Goal: Task Accomplishment & Management: Use online tool/utility

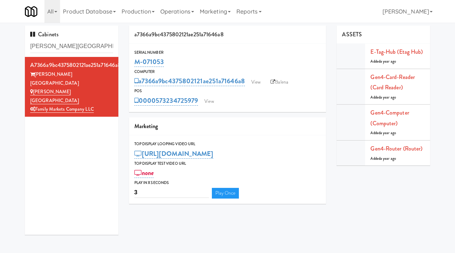
scroll to position [23, 0]
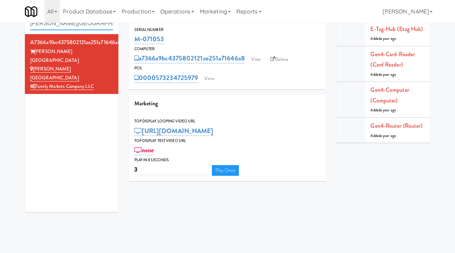
click at [83, 25] on input "[PERSON_NAME][GEOGRAPHIC_DATA]" at bounding box center [71, 23] width 83 height 13
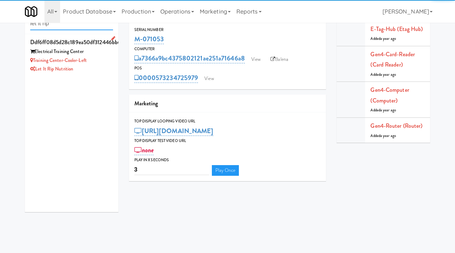
type input "let it rip"
click at [104, 58] on div "Training Center-Cooler-Left" at bounding box center [71, 60] width 83 height 9
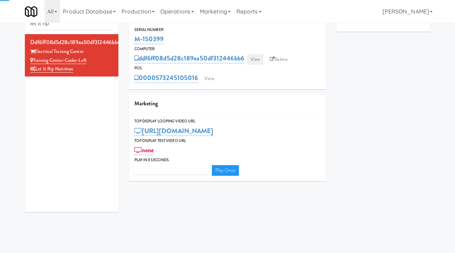
type input "3"
click at [256, 55] on link "View" at bounding box center [255, 59] width 16 height 11
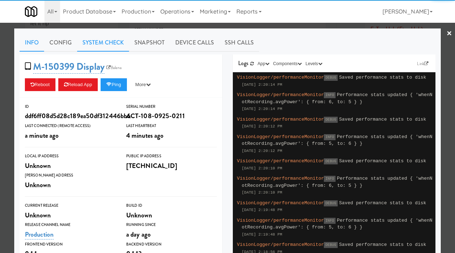
click at [101, 38] on link "System Check" at bounding box center [103, 43] width 52 height 18
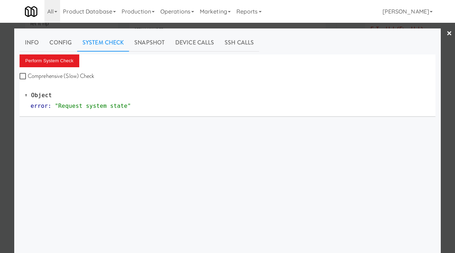
click at [0, 89] on div at bounding box center [227, 126] width 455 height 253
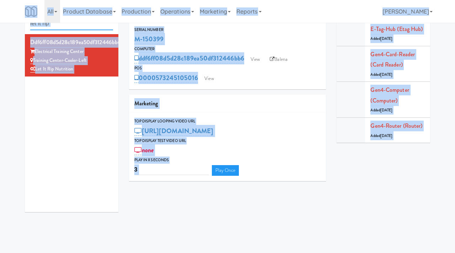
click at [78, 27] on input "let it rip" at bounding box center [71, 23] width 83 height 13
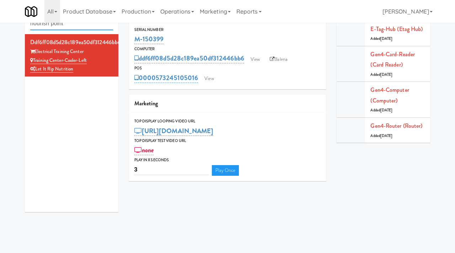
type input "nourish point"
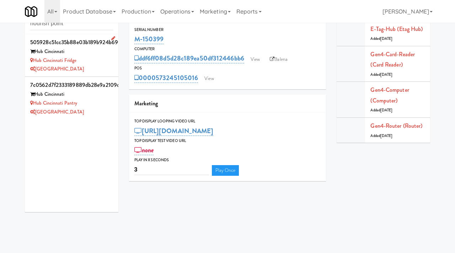
click at [105, 65] on div "[GEOGRAPHIC_DATA]" at bounding box center [71, 69] width 83 height 9
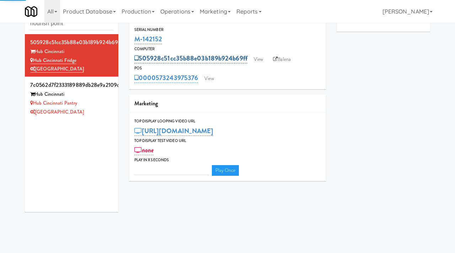
type input "3"
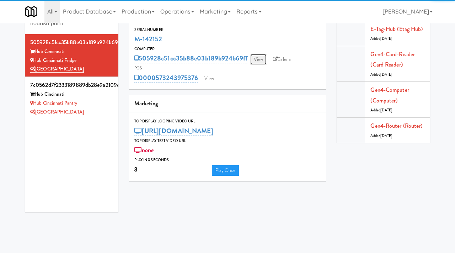
click at [262, 59] on link "View" at bounding box center [258, 59] width 16 height 11
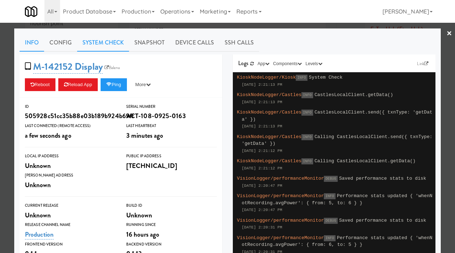
click at [115, 39] on link "System Check" at bounding box center [103, 43] width 52 height 18
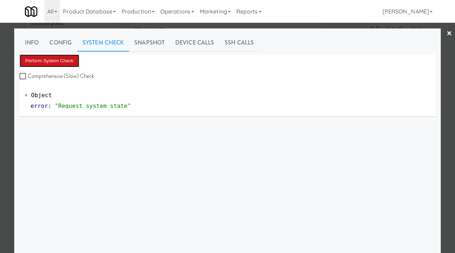
click at [76, 56] on button "Perform System Check" at bounding box center [50, 60] width 60 height 13
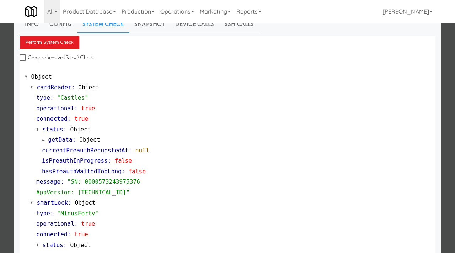
scroll to position [21, 0]
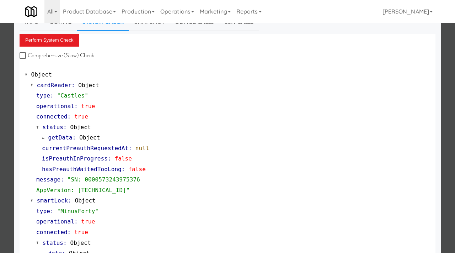
click at [0, 124] on div at bounding box center [227, 126] width 455 height 253
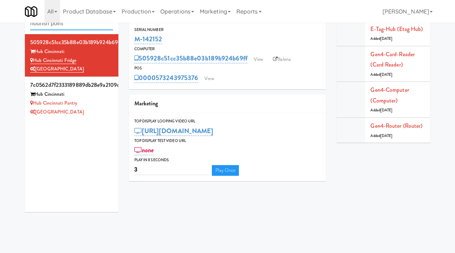
drag, startPoint x: 78, startPoint y: 24, endPoint x: 12, endPoint y: 25, distance: 66.8
click at [12, 25] on div "Cabinets nourish point 505928c51cc35b88e03b189b924b69ff Hub Cincinnati Hub Cinc…" at bounding box center [227, 110] width 455 height 214
paste input "Union Heights - Ambie"
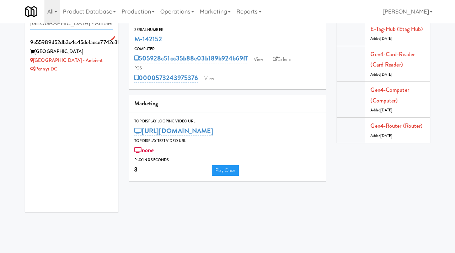
type input "Union Heights - Ambient"
click at [97, 58] on div "Union Heights - Ambient" at bounding box center [71, 60] width 83 height 9
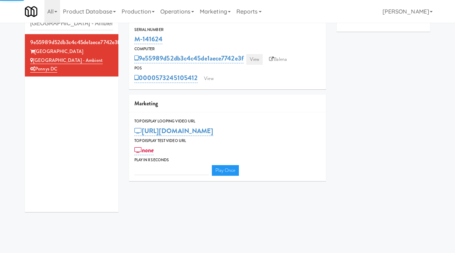
type input "3"
click at [259, 60] on link "View" at bounding box center [254, 59] width 16 height 11
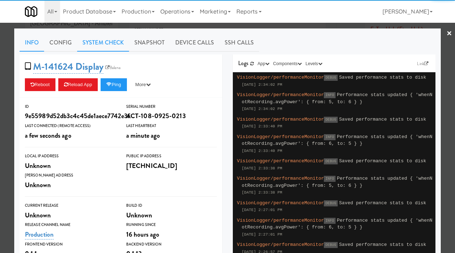
click at [93, 41] on link "System Check" at bounding box center [103, 43] width 52 height 18
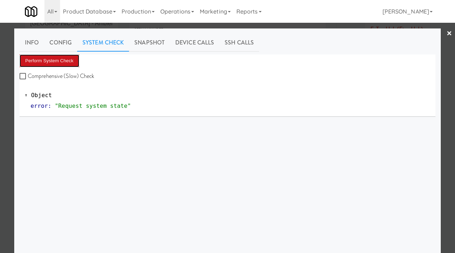
click at [58, 58] on button "Perform System Check" at bounding box center [50, 60] width 60 height 13
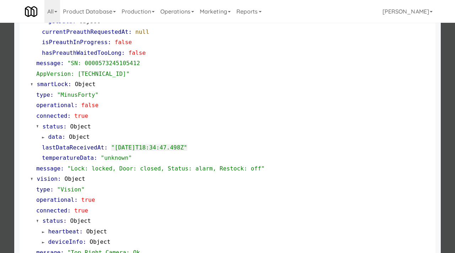
scroll to position [137, 0]
click at [0, 103] on div at bounding box center [227, 126] width 455 height 253
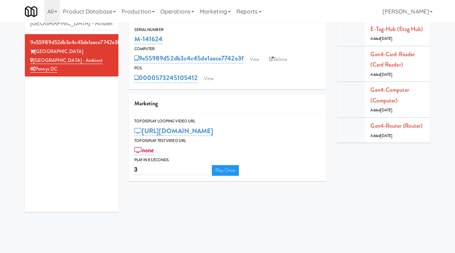
drag, startPoint x: 169, startPoint y: 40, endPoint x: 127, endPoint y: 41, distance: 42.6
click at [127, 41] on div "9e55989d52db3c4c45de1aece7742e3f Serial Number M-141624 Computer 9e55989d52db3c…" at bounding box center [228, 94] width 208 height 183
copy link "M-141624"
click at [256, 61] on link "View" at bounding box center [254, 59] width 16 height 11
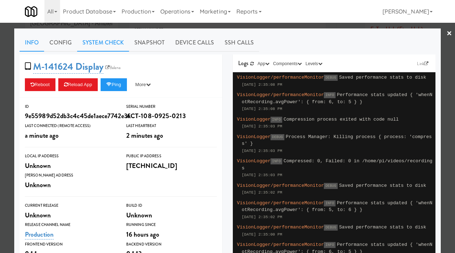
click at [112, 45] on link "System Check" at bounding box center [103, 43] width 52 height 18
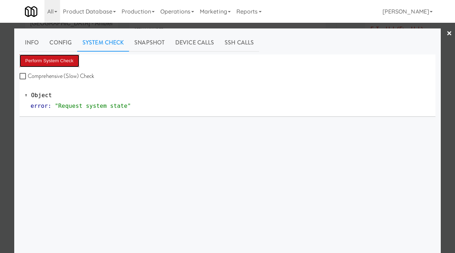
click at [43, 63] on button "Perform System Check" at bounding box center [50, 60] width 60 height 13
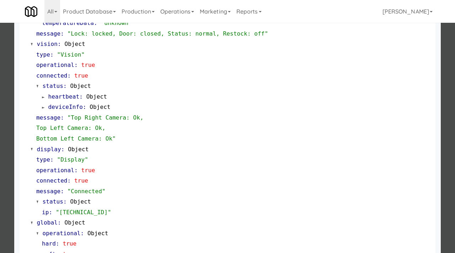
scroll to position [309, 0]
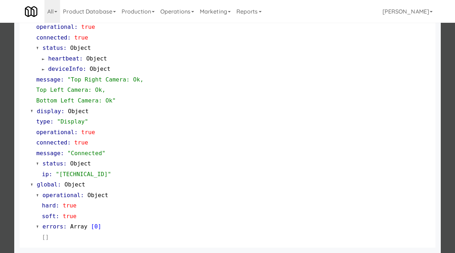
click at [7, 164] on div at bounding box center [227, 126] width 455 height 253
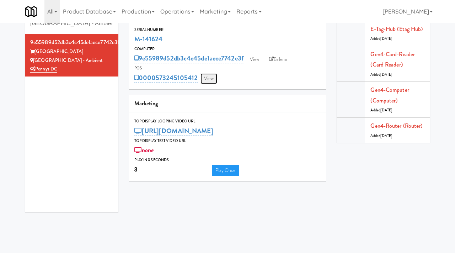
click at [207, 78] on link "View" at bounding box center [208, 78] width 16 height 11
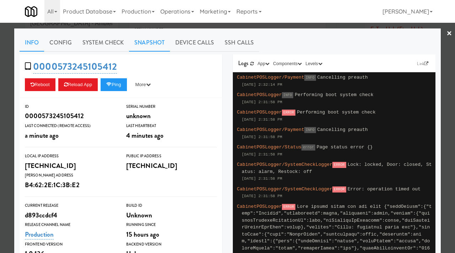
click at [145, 42] on link "Snapshot" at bounding box center [149, 43] width 41 height 18
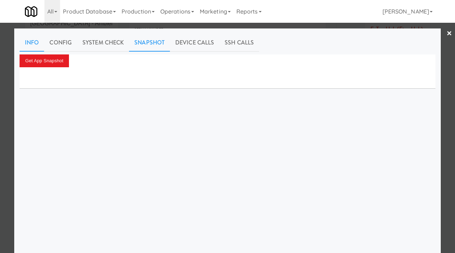
click at [31, 44] on link "Info" at bounding box center [32, 43] width 25 height 18
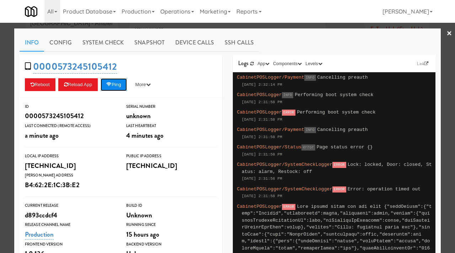
click at [120, 85] on button "Ping" at bounding box center [114, 84] width 26 height 13
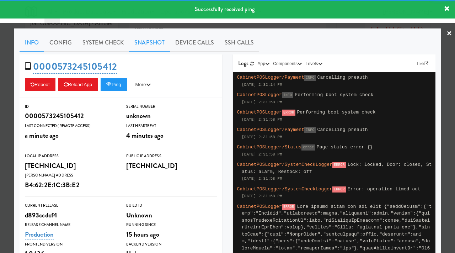
click at [159, 42] on link "Snapshot" at bounding box center [149, 43] width 41 height 18
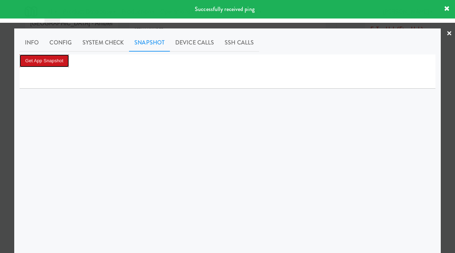
click at [38, 59] on button "Get App Snapshot" at bounding box center [44, 60] width 49 height 13
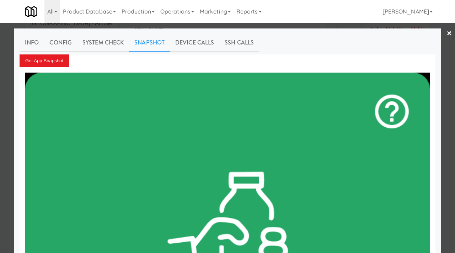
click at [0, 121] on div at bounding box center [227, 126] width 455 height 253
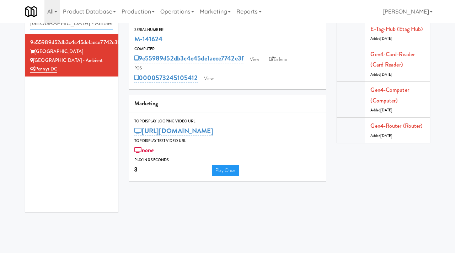
click at [103, 27] on input "Union Heights - Ambient" at bounding box center [71, 23] width 83 height 13
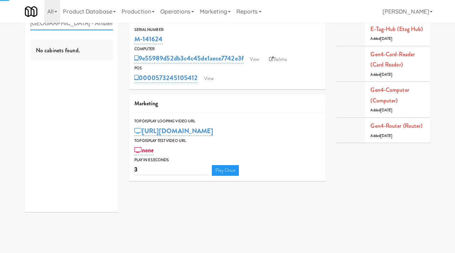
paste input "Holiday Inn Time Square Cooler Combo B"
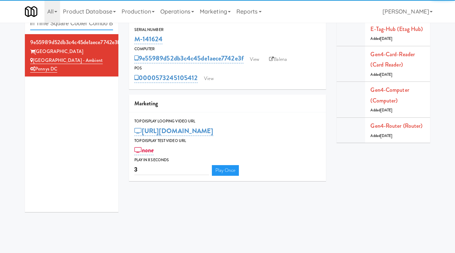
type input "Holiday Inn Time Square Cooler Combo B"
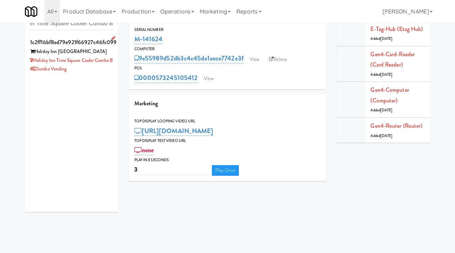
click at [98, 74] on div "Dumbo Vending" at bounding box center [71, 69] width 83 height 9
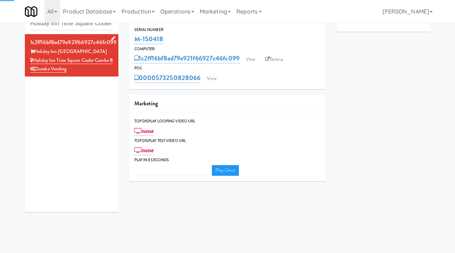
type input "3"
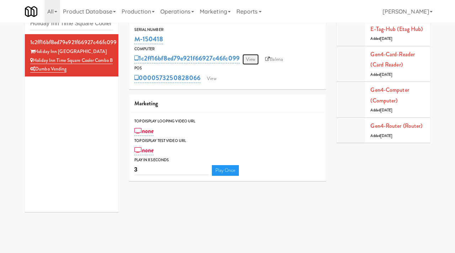
click at [250, 56] on link "View" at bounding box center [250, 59] width 16 height 11
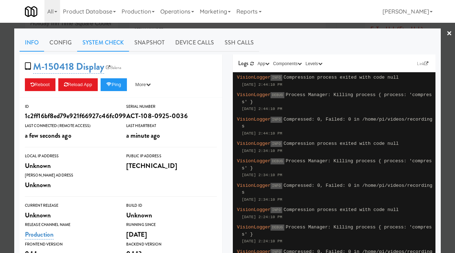
click at [106, 36] on link "System Check" at bounding box center [103, 43] width 52 height 18
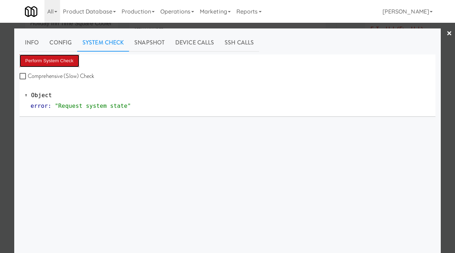
click at [70, 63] on button "Perform System Check" at bounding box center [50, 60] width 60 height 13
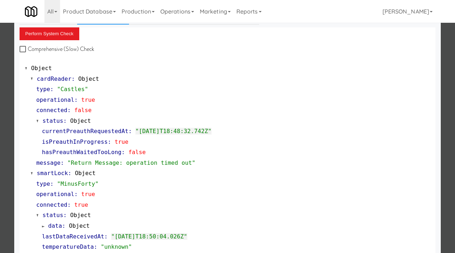
scroll to position [25, 0]
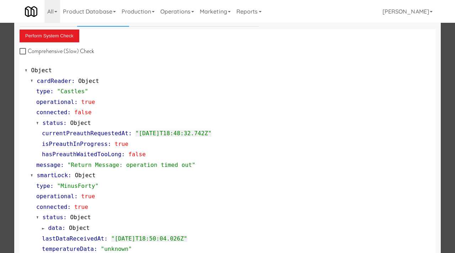
click at [9, 145] on div at bounding box center [227, 126] width 455 height 253
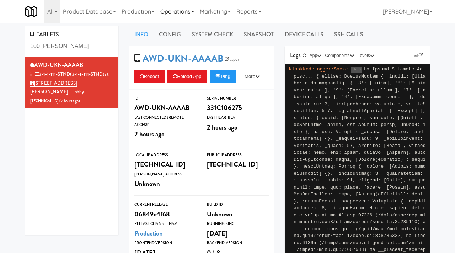
click at [189, 10] on link "Operations" at bounding box center [176, 11] width 39 height 23
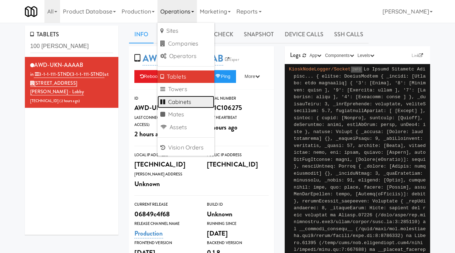
click at [187, 101] on link "Cabinets" at bounding box center [185, 102] width 57 height 13
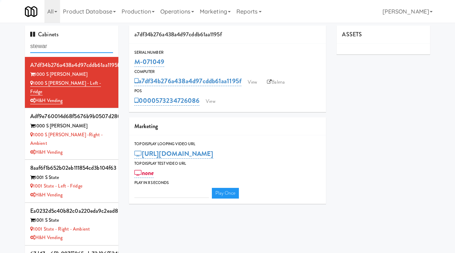
type input "steward"
type input "3"
type input "steward"
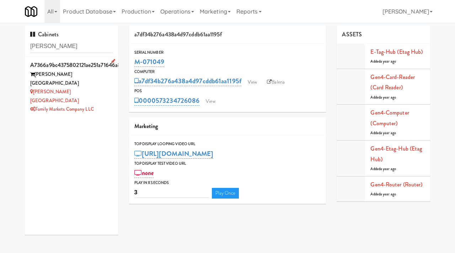
click at [113, 76] on div "Steward Tower" at bounding box center [71, 78] width 83 height 17
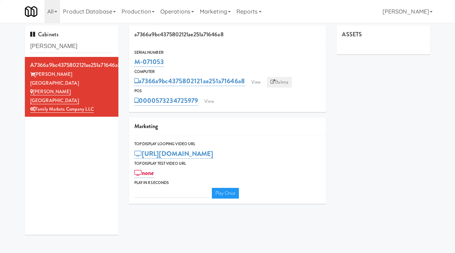
type input "3"
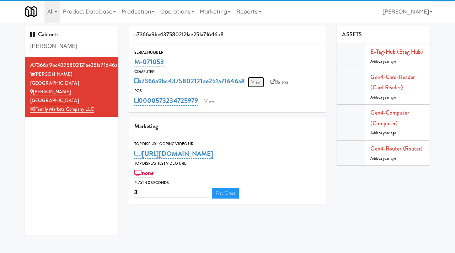
click at [259, 83] on link "View" at bounding box center [256, 82] width 16 height 11
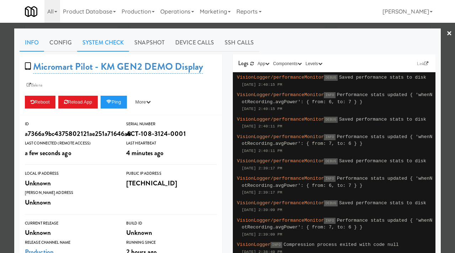
click at [108, 43] on link "System Check" at bounding box center [103, 43] width 52 height 18
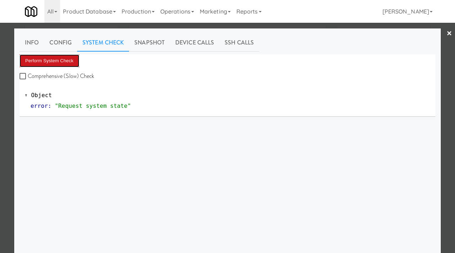
click at [49, 62] on button "Perform System Check" at bounding box center [50, 60] width 60 height 13
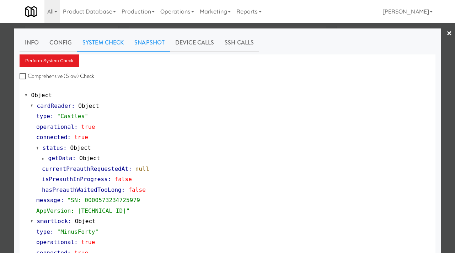
click at [152, 45] on link "Snapshot" at bounding box center [149, 43] width 41 height 18
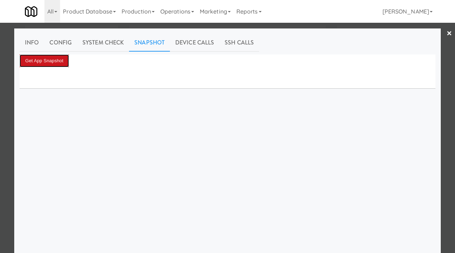
click at [53, 61] on button "Get App Snapshot" at bounding box center [44, 60] width 49 height 13
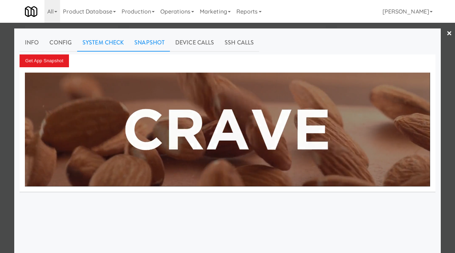
click at [107, 43] on link "System Check" at bounding box center [103, 43] width 52 height 18
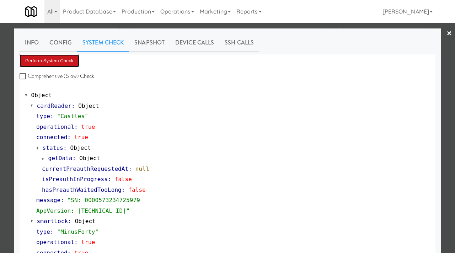
click at [57, 59] on button "Perform System Check" at bounding box center [50, 60] width 60 height 13
click at [48, 60] on button "Perform System Check" at bounding box center [50, 60] width 60 height 13
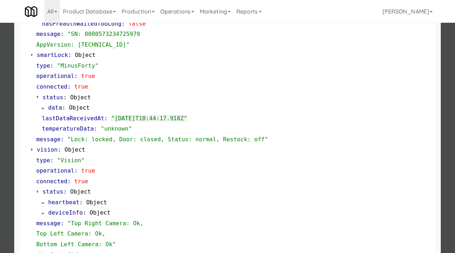
scroll to position [131, 0]
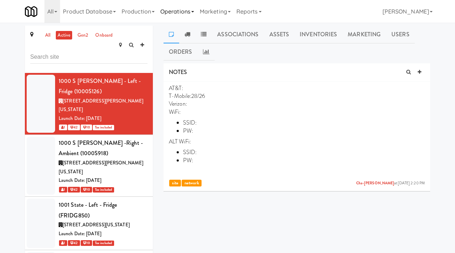
scroll to position [43786, 0]
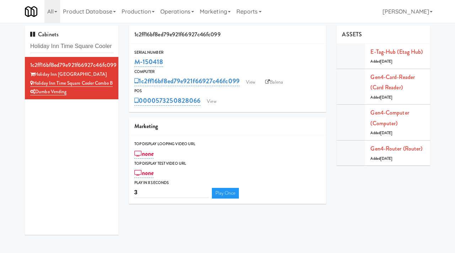
scroll to position [23, 0]
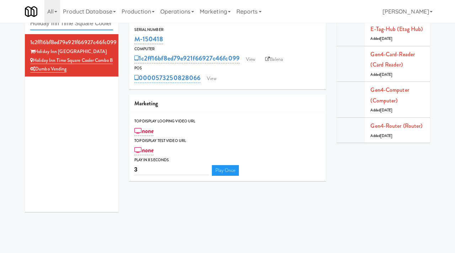
click at [74, 23] on input "Holiday Inn Time Square Cooler Combo B" at bounding box center [71, 23] width 83 height 13
type input "nourish point"
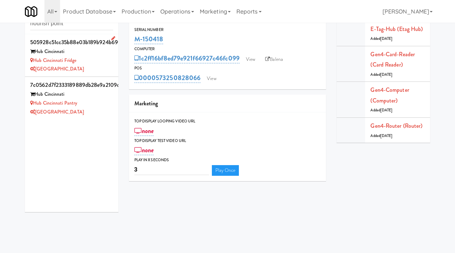
click at [100, 64] on div "Hub Cincinnati Fridge" at bounding box center [71, 60] width 83 height 9
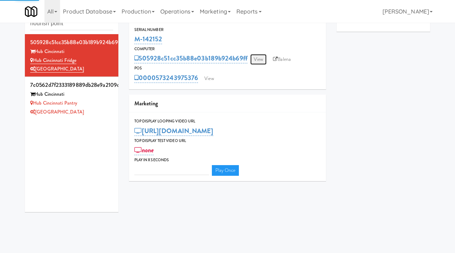
click at [255, 56] on link "View" at bounding box center [258, 59] width 16 height 11
type input "3"
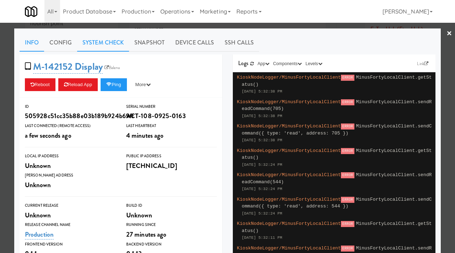
click at [101, 48] on link "System Check" at bounding box center [103, 43] width 52 height 18
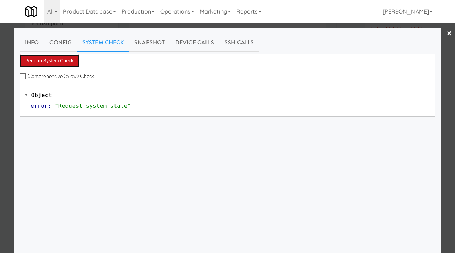
click at [60, 57] on button "Perform System Check" at bounding box center [50, 60] width 60 height 13
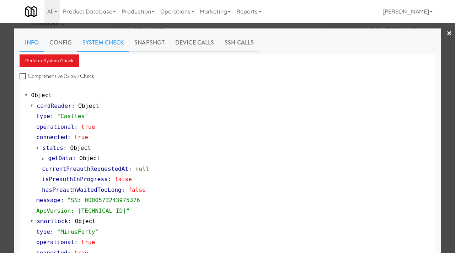
click at [27, 42] on link "Info" at bounding box center [32, 43] width 25 height 18
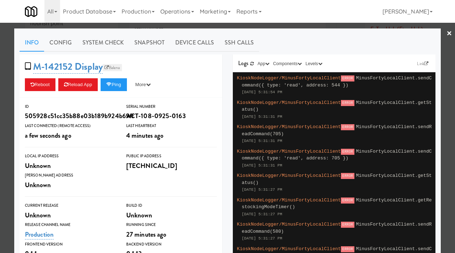
click at [116, 64] on link "Balena" at bounding box center [112, 67] width 19 height 7
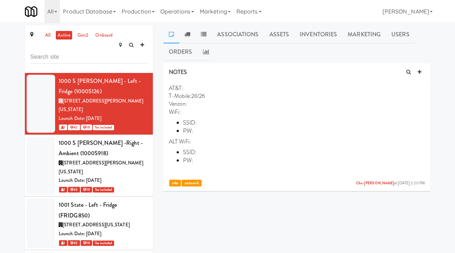
click at [151, 10] on link "Production" at bounding box center [138, 11] width 39 height 23
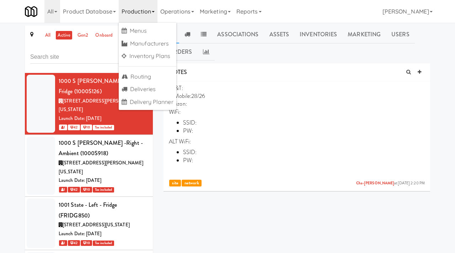
scroll to position [43786, 0]
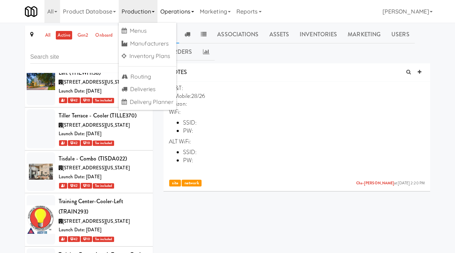
click at [175, 11] on link "Operations" at bounding box center [176, 11] width 39 height 23
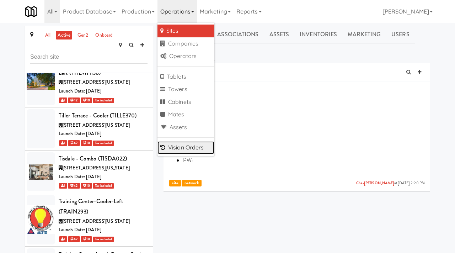
click at [180, 146] on link "Vision Orders" at bounding box center [185, 147] width 57 height 13
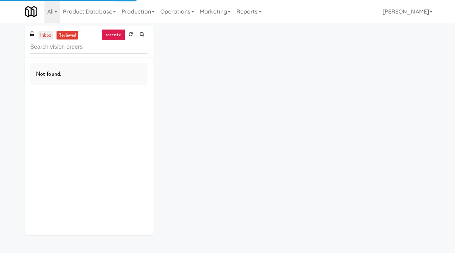
click at [46, 34] on link "inbox" at bounding box center [45, 35] width 15 height 9
click at [46, 35] on link "inbox" at bounding box center [45, 35] width 15 height 9
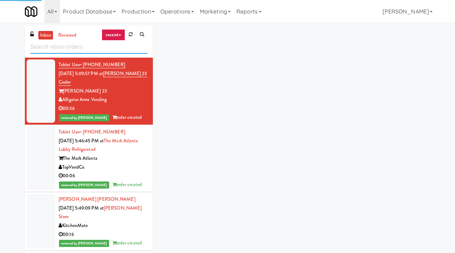
click at [51, 50] on input "text" at bounding box center [88, 46] width 117 height 13
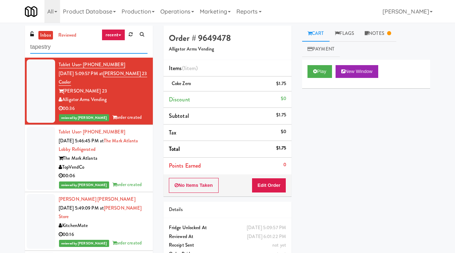
type input "tapestry"
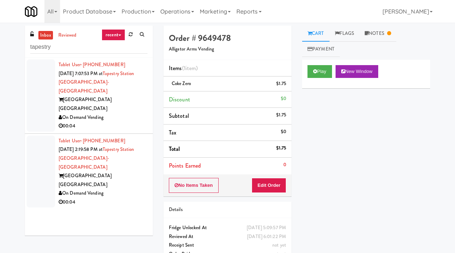
click at [131, 95] on div "Tapestry Station Evanston" at bounding box center [103, 103] width 89 height 17
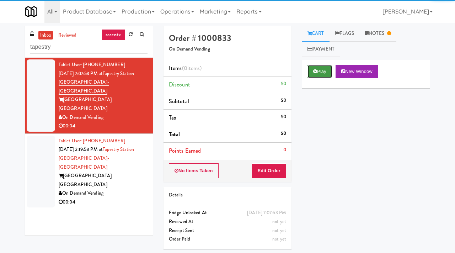
click at [316, 72] on icon at bounding box center [315, 71] width 4 height 5
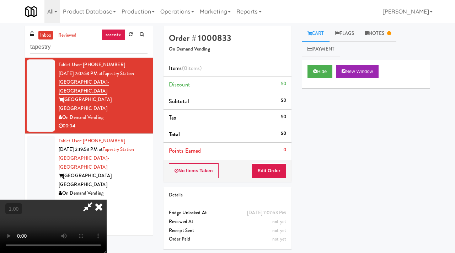
click at [130, 197] on div "00:04" at bounding box center [103, 201] width 89 height 9
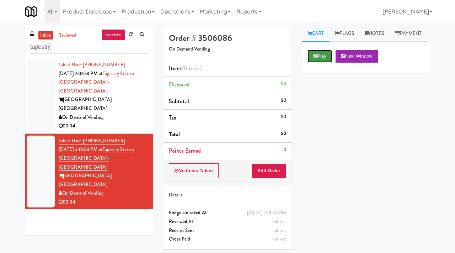
click at [313, 58] on icon at bounding box center [315, 56] width 4 height 5
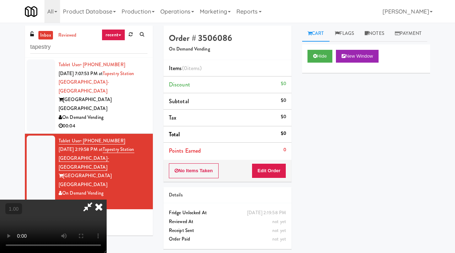
click at [107, 199] on icon at bounding box center [99, 206] width 16 height 14
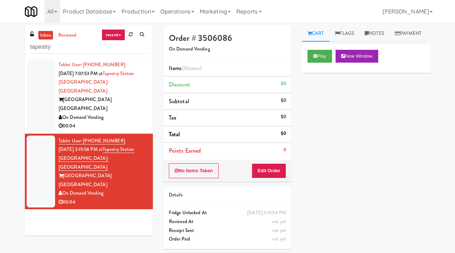
click at [131, 95] on div "Tapestry Station Evanston" at bounding box center [103, 103] width 89 height 17
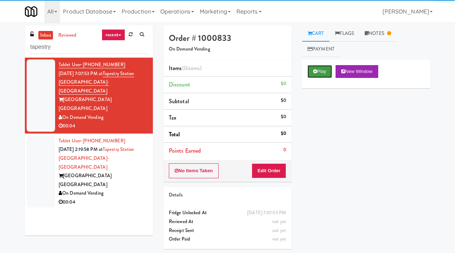
click at [318, 69] on button "Play" at bounding box center [319, 71] width 25 height 13
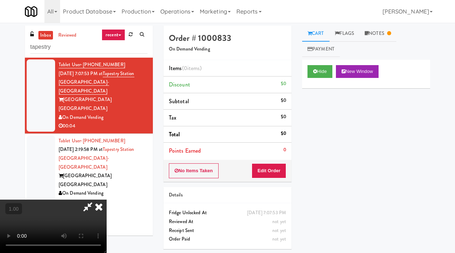
click at [107, 199] on icon at bounding box center [99, 206] width 16 height 14
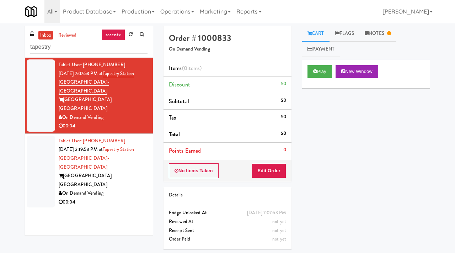
click at [129, 189] on div "On Demand Vending" at bounding box center [103, 193] width 89 height 9
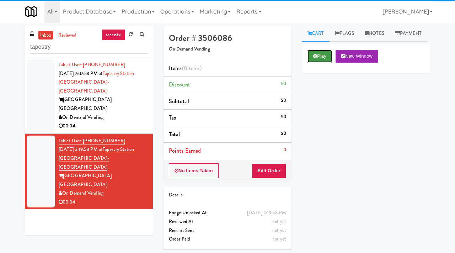
click at [322, 63] on button "Play" at bounding box center [319, 56] width 25 height 13
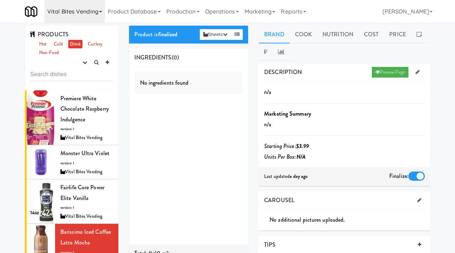
click at [96, 15] on link "Vital Bites Vending" at bounding box center [74, 11] width 60 height 23
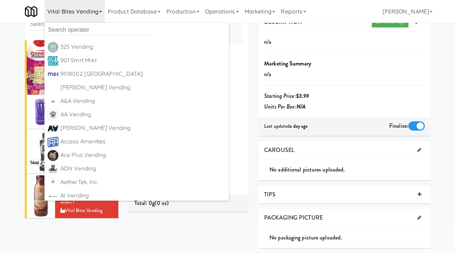
scroll to position [50, 0]
click at [73, 30] on input "text" at bounding box center [97, 30] width 107 height 11
type input "well spr"
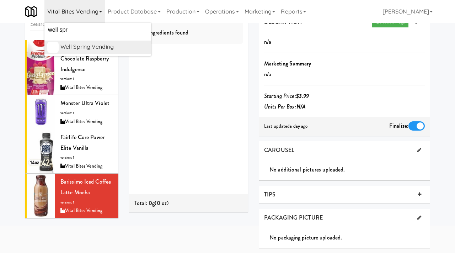
click at [82, 40] on link "Well Spring Vending [URL][DOMAIN_NAME]" at bounding box center [97, 46] width 107 height 13
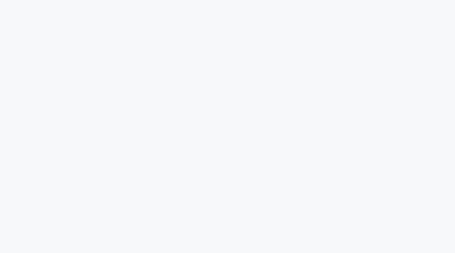
click at [265, 0] on html at bounding box center [227, 0] width 455 height 0
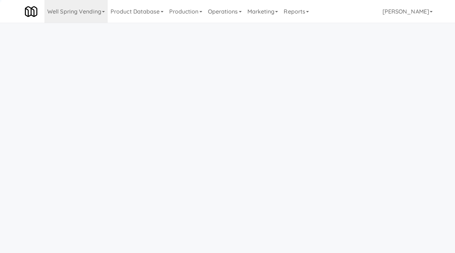
scroll to position [23, 0]
click at [262, 10] on link "Marketing" at bounding box center [262, 11] width 37 height 23
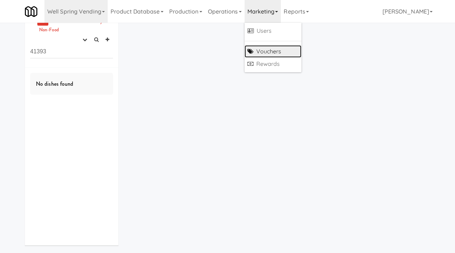
click at [267, 51] on link "Vouchers" at bounding box center [272, 51] width 57 height 13
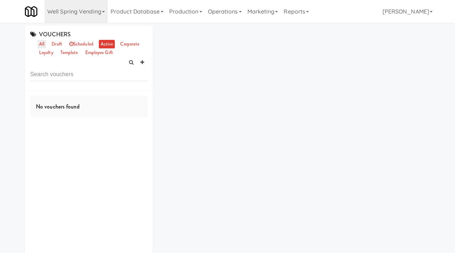
click at [45, 44] on link "all" at bounding box center [41, 44] width 9 height 9
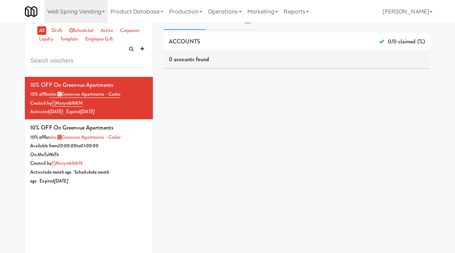
scroll to position [10, 0]
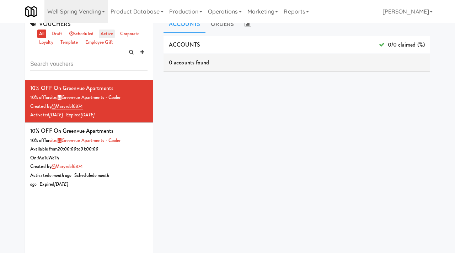
click at [107, 31] on link "active" at bounding box center [107, 33] width 16 height 9
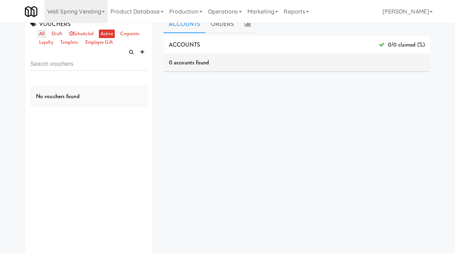
click at [43, 33] on link "all" at bounding box center [41, 33] width 9 height 9
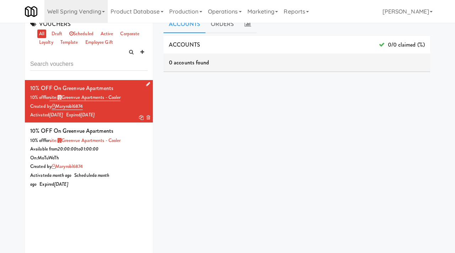
click at [146, 86] on icon at bounding box center [148, 84] width 4 height 5
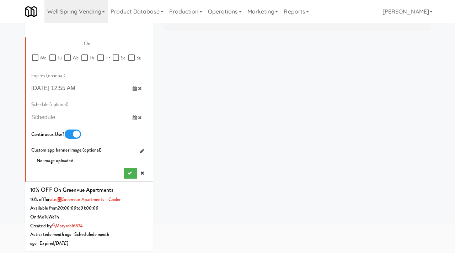
scroll to position [60, 0]
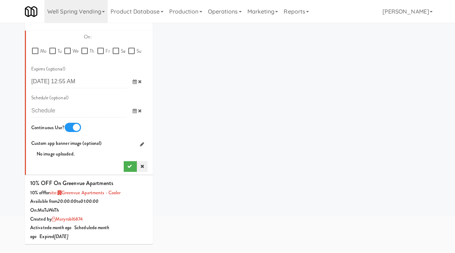
click at [144, 164] on link at bounding box center [142, 166] width 11 height 11
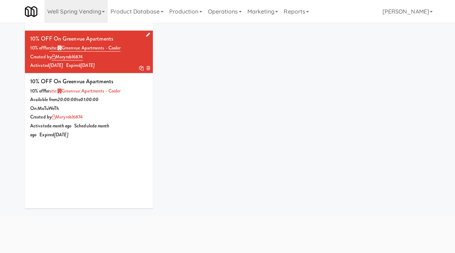
scroll to position [0, 0]
click at [147, 77] on icon at bounding box center [148, 77] width 4 height 5
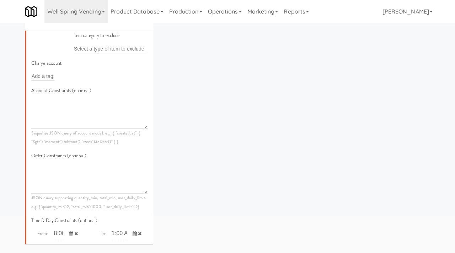
scroll to position [416, 0]
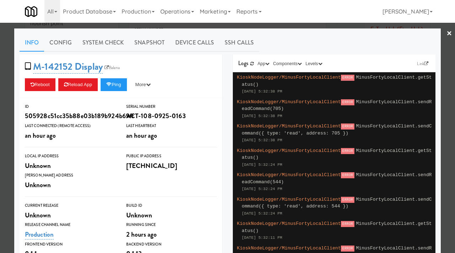
scroll to position [535, 0]
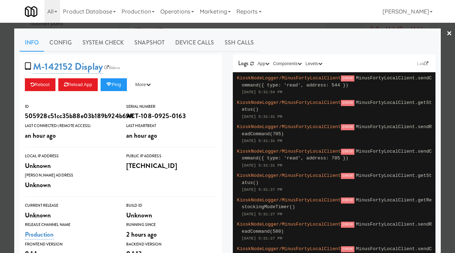
click at [2, 115] on div at bounding box center [227, 126] width 455 height 253
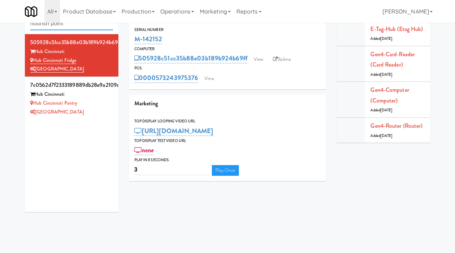
drag, startPoint x: 73, startPoint y: 25, endPoint x: 25, endPoint y: 25, distance: 48.3
click at [25, 25] on div "Cabinets nourish point" at bounding box center [71, 18] width 93 height 31
paste input "Monroeville - Fridge"
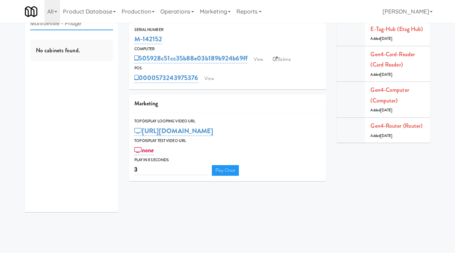
type input "Monroeville - Fridge"
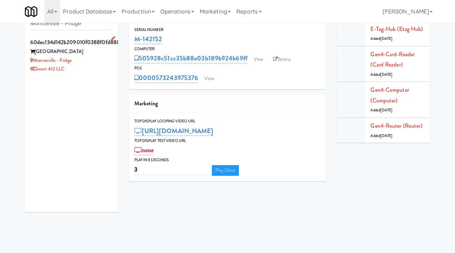
click at [94, 56] on div "Monroeville - Fridge" at bounding box center [71, 60] width 83 height 9
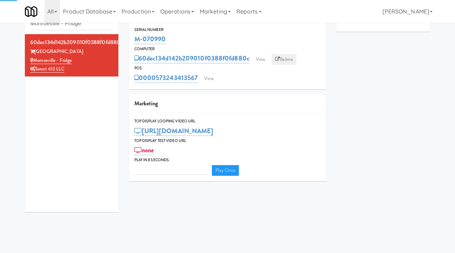
type input "3"
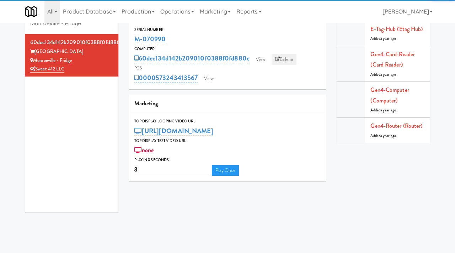
click at [283, 59] on link "Balena" at bounding box center [283, 59] width 25 height 11
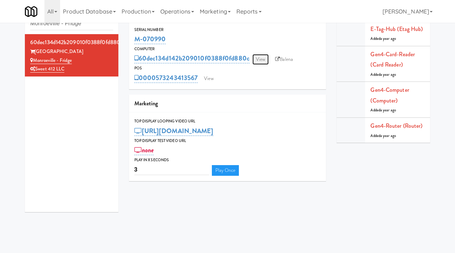
click at [261, 60] on link "View" at bounding box center [260, 59] width 16 height 11
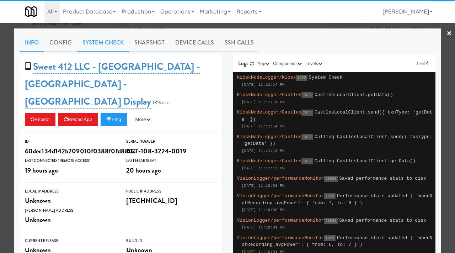
click at [95, 39] on link "System Check" at bounding box center [103, 43] width 52 height 18
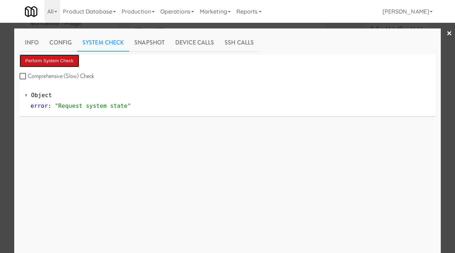
click at [51, 58] on button "Perform System Check" at bounding box center [50, 60] width 60 height 13
click at [0, 66] on div at bounding box center [227, 126] width 455 height 253
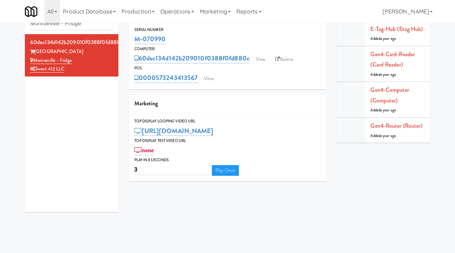
drag, startPoint x: 168, startPoint y: 37, endPoint x: 133, endPoint y: 39, distance: 35.6
click at [133, 39] on div "Serial Number M-070990" at bounding box center [227, 35] width 197 height 19
copy link "M-070990"
click at [284, 57] on link "Balena" at bounding box center [283, 59] width 25 height 11
drag, startPoint x: 78, startPoint y: 61, endPoint x: 35, endPoint y: 62, distance: 43.0
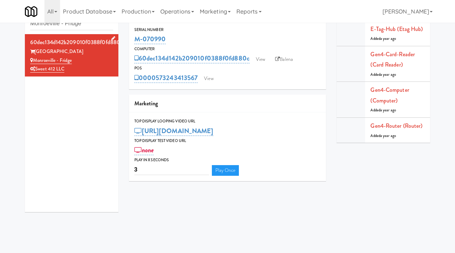
click at [35, 62] on div "Monroeville - Fridge" at bounding box center [71, 60] width 83 height 9
copy link "Monroeville - Fridge"
click at [78, 23] on input "Monroeville - Fridge" at bounding box center [71, 23] width 83 height 13
paste input "The Jefferson - Ambient"
type input "The Jefferson - Ambient"
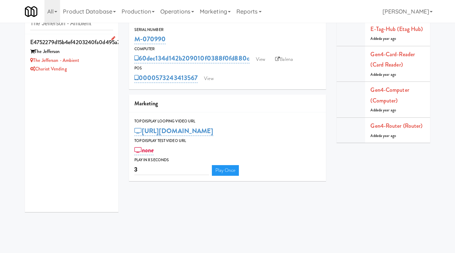
click at [104, 58] on div "The Jefferson - Ambient" at bounding box center [71, 60] width 83 height 9
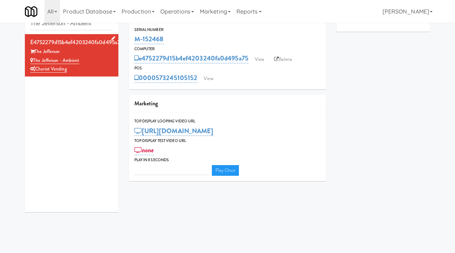
type input "3"
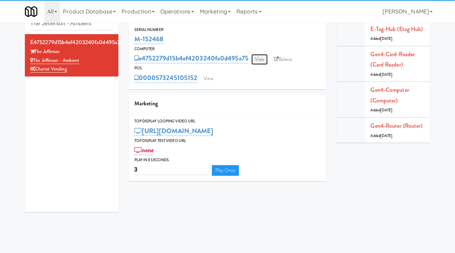
click at [261, 56] on link "View" at bounding box center [259, 59] width 16 height 11
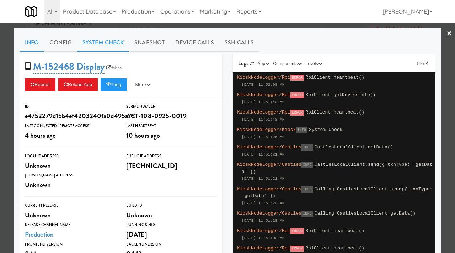
click at [93, 44] on link "System Check" at bounding box center [103, 43] width 52 height 18
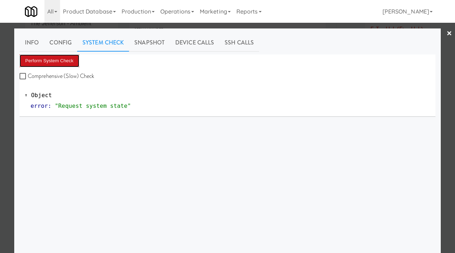
click at [60, 59] on button "Perform System Check" at bounding box center [50, 60] width 60 height 13
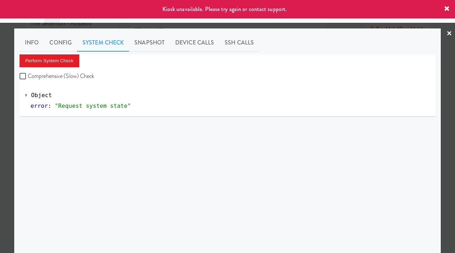
click at [0, 114] on div at bounding box center [227, 126] width 455 height 253
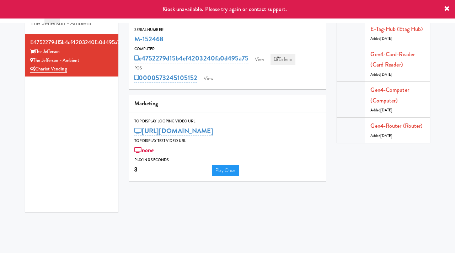
click at [285, 57] on link "Balena" at bounding box center [282, 59] width 25 height 11
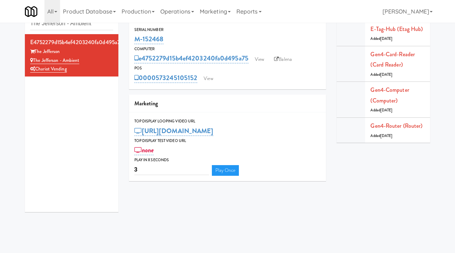
drag, startPoint x: 165, startPoint y: 39, endPoint x: 133, endPoint y: 38, distance: 32.0
click at [133, 38] on div "Serial Number M-152468" at bounding box center [227, 35] width 197 height 19
copy link "M-152468"
click at [284, 56] on link "Balena" at bounding box center [282, 59] width 25 height 11
drag, startPoint x: 89, startPoint y: 61, endPoint x: 34, endPoint y: 60, distance: 54.7
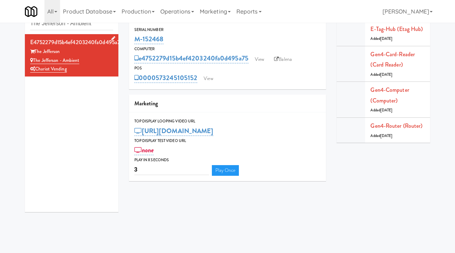
click at [34, 60] on div "The Jefferson - Ambient" at bounding box center [71, 60] width 83 height 9
copy link "The Jefferson - Ambient"
click at [80, 23] on input "The Jefferson - Ambient" at bounding box center [71, 23] width 83 height 13
paste input "Holiday Inn Time Square Pantry E"
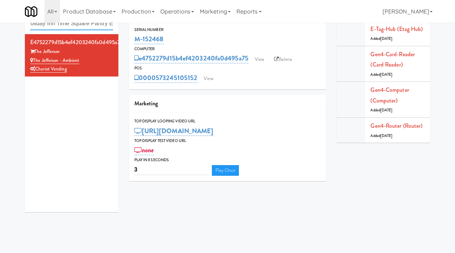
type input "Holiday Inn Time Square Pantry E"
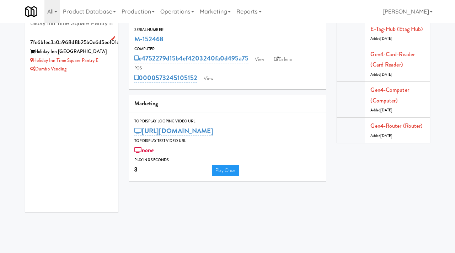
click at [109, 59] on div "Holiday Inn Time Square Pantry E" at bounding box center [71, 60] width 83 height 9
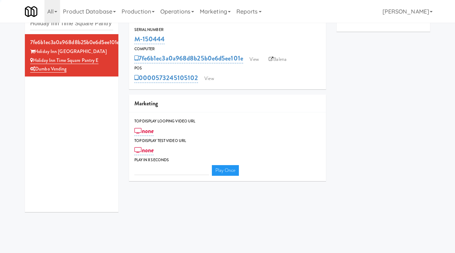
type input "3"
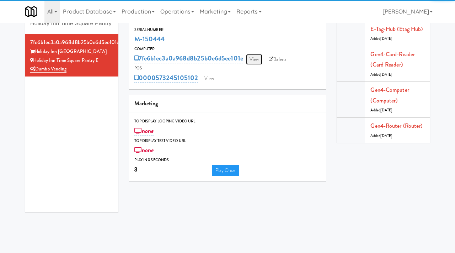
click at [255, 57] on link "View" at bounding box center [254, 59] width 16 height 11
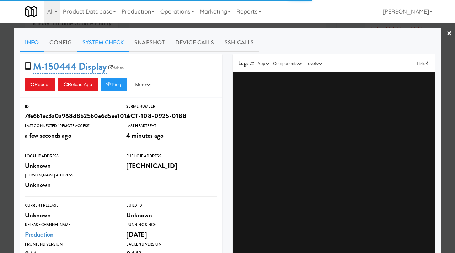
click at [99, 44] on link "System Check" at bounding box center [103, 43] width 52 height 18
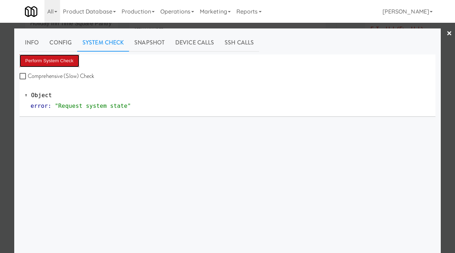
click at [55, 55] on button "Perform System Check" at bounding box center [50, 60] width 60 height 13
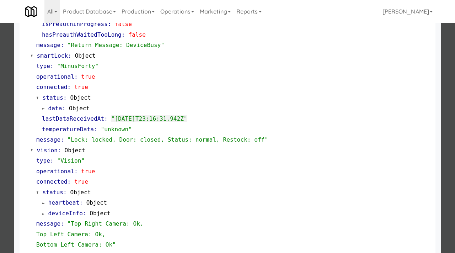
scroll to position [177, 0]
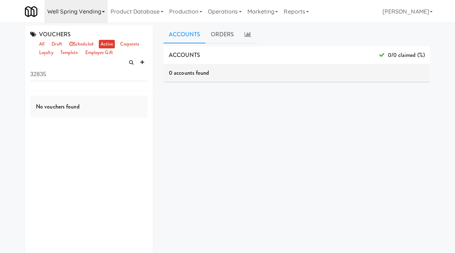
click at [98, 17] on link "Well Spring Vending" at bounding box center [75, 11] width 63 height 23
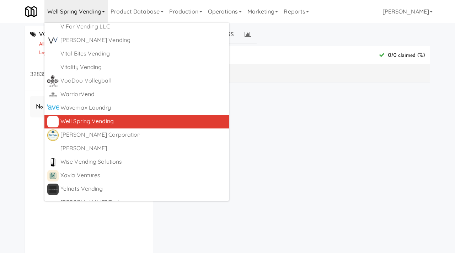
scroll to position [4633, 0]
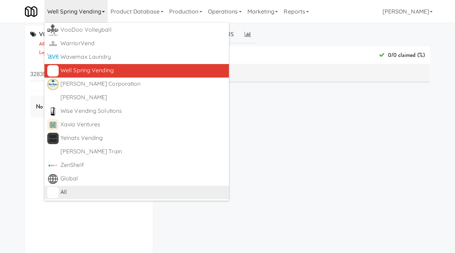
click at [67, 189] on div "All" at bounding box center [143, 191] width 166 height 11
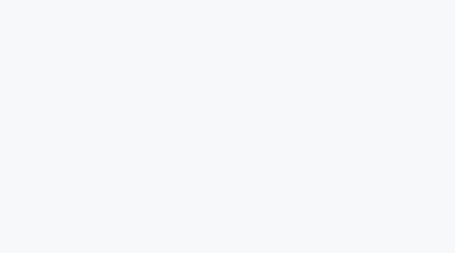
scroll to position [4, 0]
click at [189, 12] on link "Operations" at bounding box center [176, 11] width 39 height 23
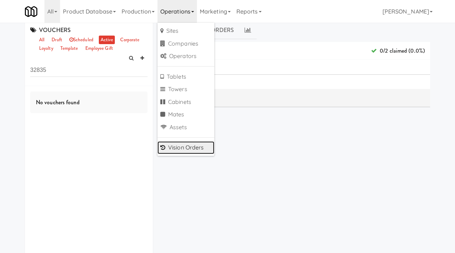
click at [184, 148] on link "Vision Orders" at bounding box center [185, 147] width 57 height 13
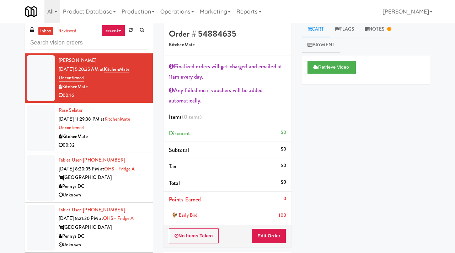
click at [55, 45] on input "text" at bounding box center [88, 42] width 117 height 13
type input "excellent"
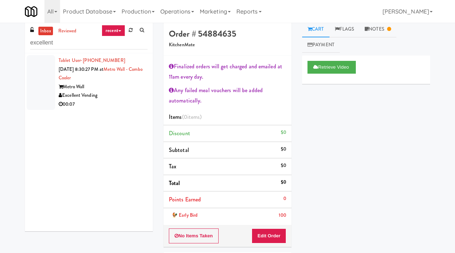
click at [132, 103] on div "00:07" at bounding box center [103, 104] width 89 height 9
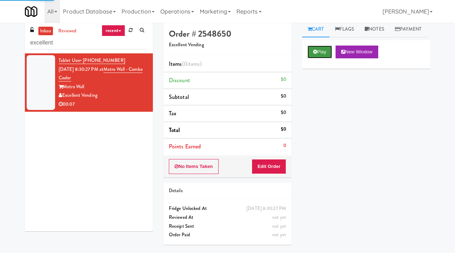
click at [317, 58] on button "Play" at bounding box center [319, 51] width 25 height 13
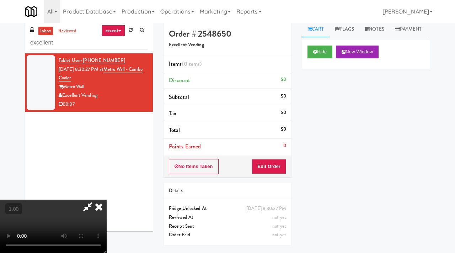
click at [107, 199] on video at bounding box center [53, 225] width 107 height 53
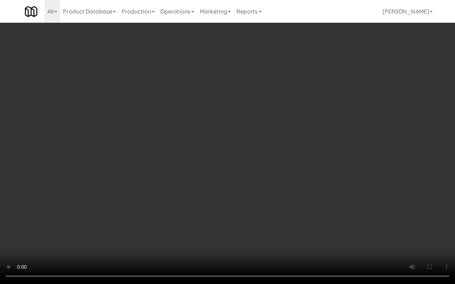
click at [197, 143] on video at bounding box center [227, 142] width 455 height 284
click at [288, 177] on video at bounding box center [227, 142] width 455 height 284
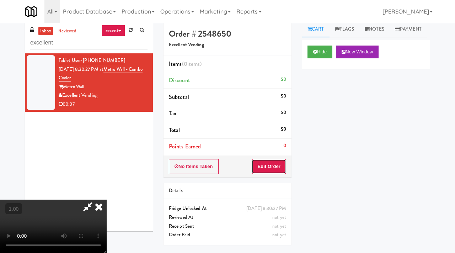
click at [280, 164] on button "Edit Order" at bounding box center [268, 166] width 34 height 15
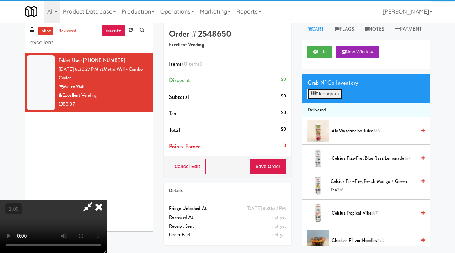
click at [336, 99] on button "Planogram" at bounding box center [324, 93] width 35 height 11
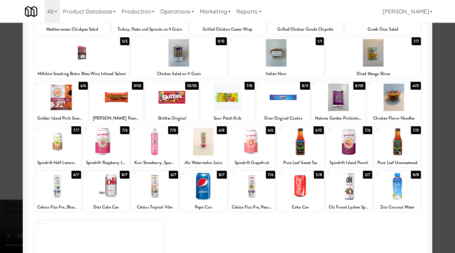
scroll to position [85, 0]
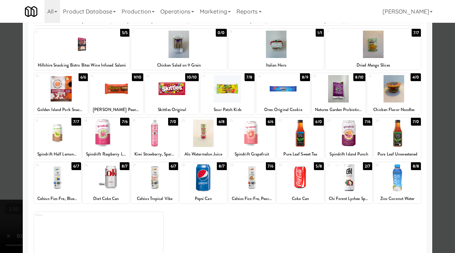
click at [305, 185] on div at bounding box center [300, 177] width 47 height 27
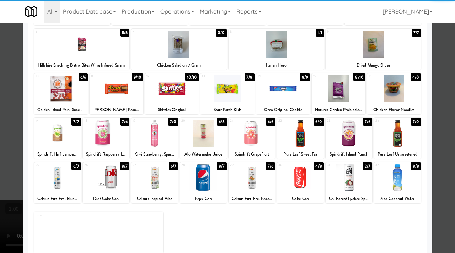
click at [50, 99] on div at bounding box center [61, 88] width 54 height 27
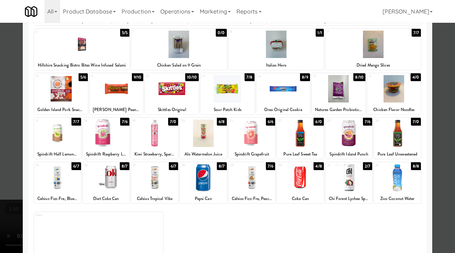
click at [454, 91] on div at bounding box center [227, 126] width 455 height 253
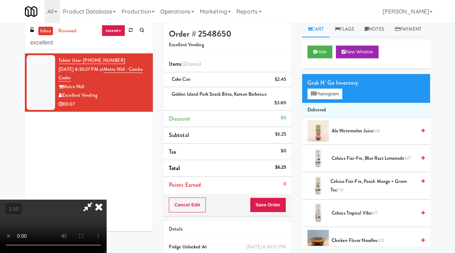
click at [107, 199] on icon at bounding box center [99, 206] width 16 height 14
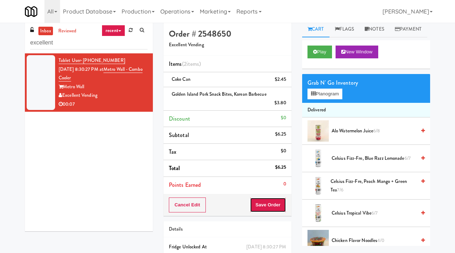
click at [268, 202] on button "Save Order" at bounding box center [268, 204] width 36 height 15
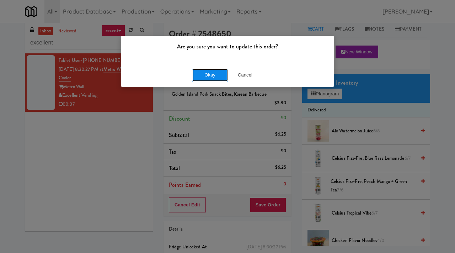
click at [206, 71] on button "Okay" at bounding box center [210, 75] width 36 height 13
